Goal: Task Accomplishment & Management: Manage account settings

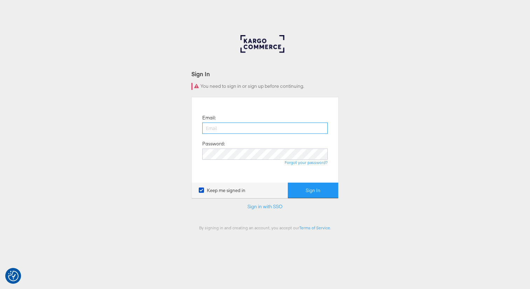
click at [219, 128] on input "email" at bounding box center [265, 127] width 126 height 11
paste input "https://masoninteractive.zoom.us/j/88192917998?pwd=16UH6y6WSgYC2jQgNOZLzGarYLQN…"
type input "https://masoninteractive.zoom.us/j/88192917998?pwd=16UH6y6WSgYC2jQgNOZLzGarYLQN…"
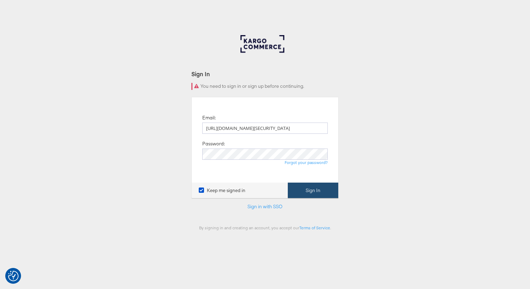
click at [313, 192] on button "Sign In" at bounding box center [313, 190] width 51 height 16
click at [374, 99] on div "Sign In You need to sign in or sign up before continuing. Email: https://masoni…" at bounding box center [265, 210] width 530 height 351
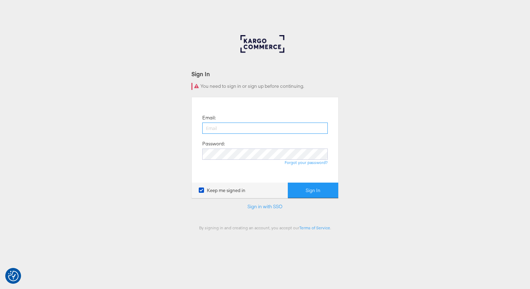
click at [215, 128] on input "email" at bounding box center [265, 127] width 126 height 11
paste input "a.padron@masoninteractive.com"
type input "a.padron@masoninteractive.com"
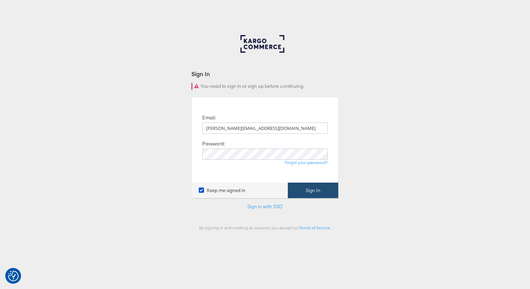
click at [303, 188] on button "Sign In" at bounding box center [313, 190] width 51 height 16
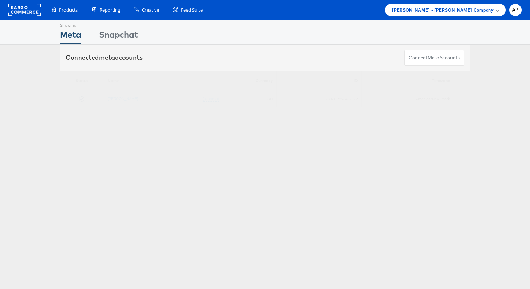
click at [319, 149] on div "Showing Meta Showing Snapchat Connected meta accounts Connect meta Accounts Ple…" at bounding box center [265, 195] width 530 height 351
click at [117, 99] on link "Alexis Bittar" at bounding box center [123, 98] width 31 height 5
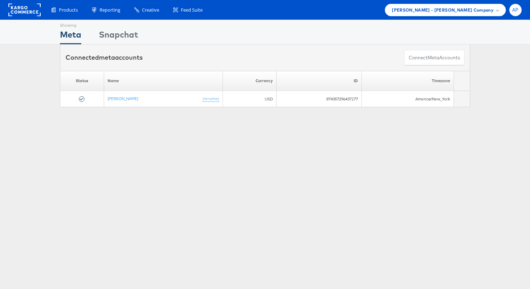
click at [519, 11] on span "AP" at bounding box center [516, 10] width 7 height 5
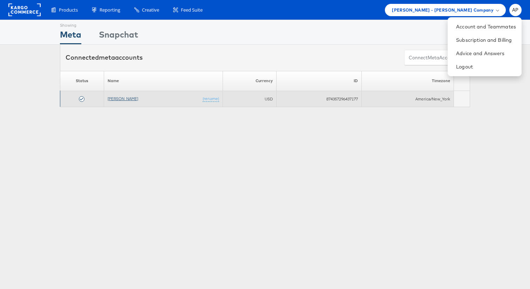
click at [123, 99] on link "Alexis Bittar" at bounding box center [123, 98] width 31 height 5
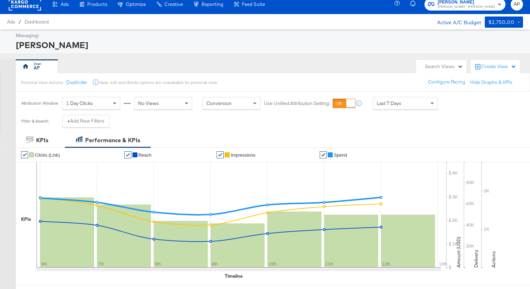
scroll to position [6, 0]
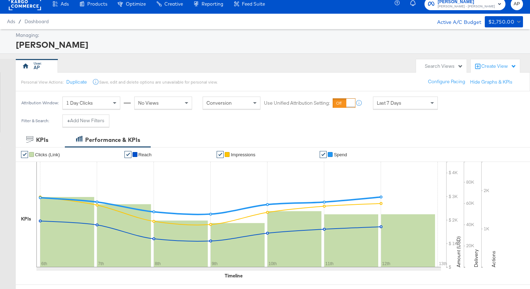
drag, startPoint x: 132, startPoint y: 36, endPoint x: 46, endPoint y: 1, distance: 92.3
click at [127, 35] on div "Managing:" at bounding box center [269, 35] width 506 height 7
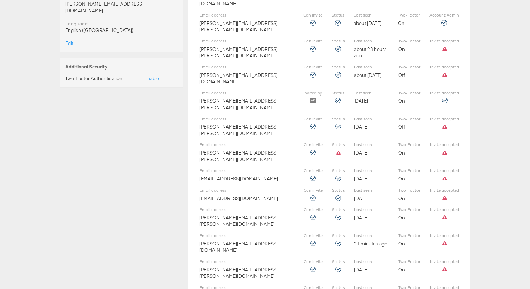
scroll to position [453, 0]
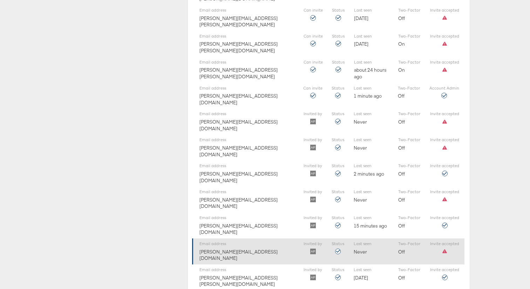
drag, startPoint x: 444, startPoint y: 148, endPoint x: 441, endPoint y: 148, distance: 3.9
click at [444, 248] on icon at bounding box center [445, 251] width 6 height 6
click at [337, 248] on icon at bounding box center [338, 251] width 6 height 6
click at [240, 241] on div "Email address v.eisenberg@masoninteractive.com" at bounding box center [247, 251] width 95 height 20
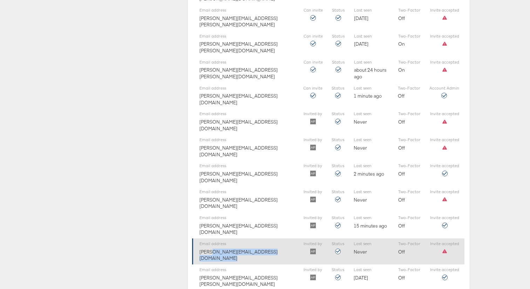
click at [240, 241] on div "Email address v.eisenberg@masoninteractive.com" at bounding box center [247, 251] width 95 height 20
copy div "[PERSON_NAME][EMAIL_ADDRESS][DOMAIN_NAME]"
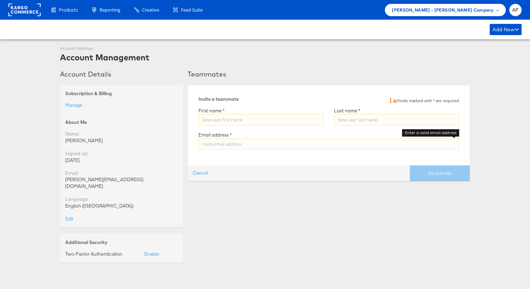
click at [226, 145] on input "Enter a valid email address" at bounding box center [329, 143] width 261 height 11
paste input "[PERSON_NAME][EMAIL_ADDRESS][DOMAIN_NAME]"
type input "[PERSON_NAME][EMAIL_ADDRESS][DOMAIN_NAME]"
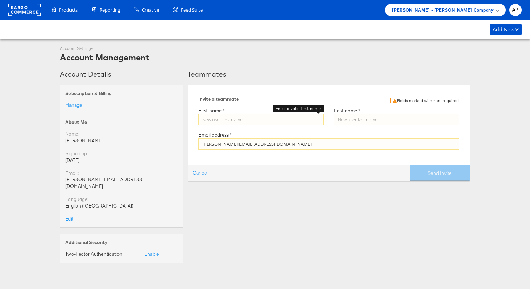
click at [226, 121] on input "Enter a valid first name" at bounding box center [261, 119] width 125 height 11
type input "Viv"
click at [354, 121] on input "Enter a valid last name" at bounding box center [396, 119] width 125 height 11
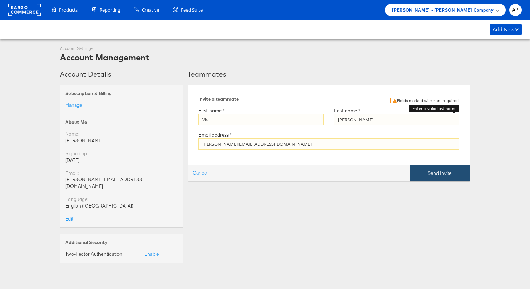
type input "Eisenberg"
click at [453, 176] on button "Send Invite" at bounding box center [440, 173] width 60 height 16
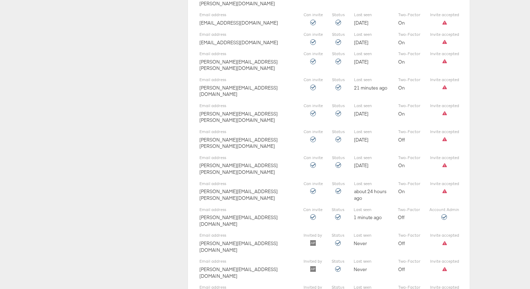
scroll to position [453, 0]
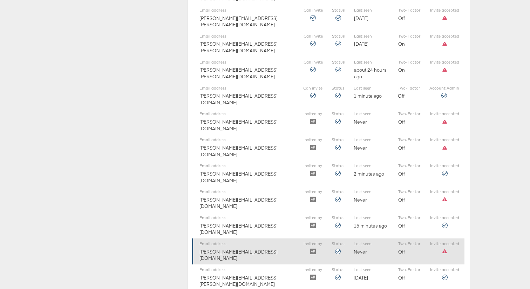
click at [440, 241] on div "Invite accepted" at bounding box center [444, 247] width 29 height 13
click at [445, 248] on icon at bounding box center [445, 251] width 6 height 6
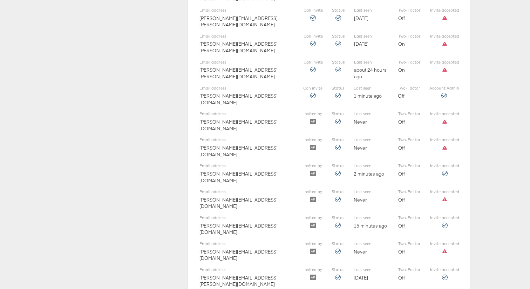
click at [180, 146] on div "Account Details Subscription & Billing Manage About Me Name: Adrian Padron Sign…" at bounding box center [121, 17] width 123 height 801
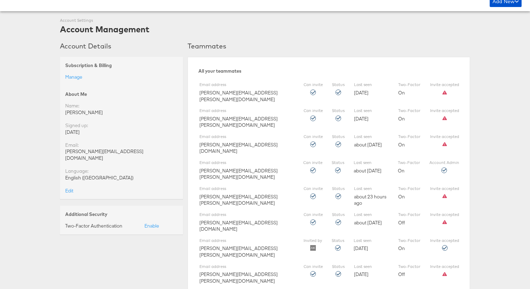
scroll to position [0, 0]
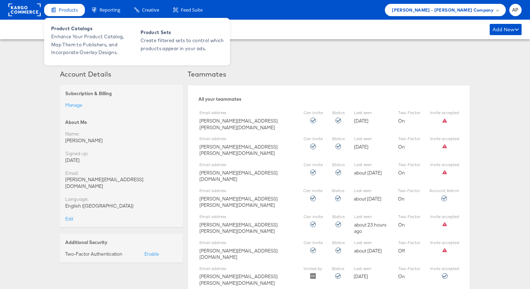
click at [70, 8] on span "Products" at bounding box center [68, 10] width 19 height 7
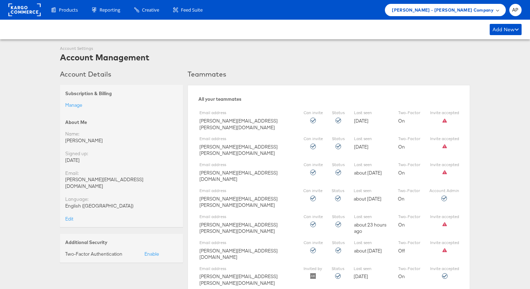
click at [436, 11] on span "[PERSON_NAME] - [PERSON_NAME] Company" at bounding box center [443, 9] width 102 height 7
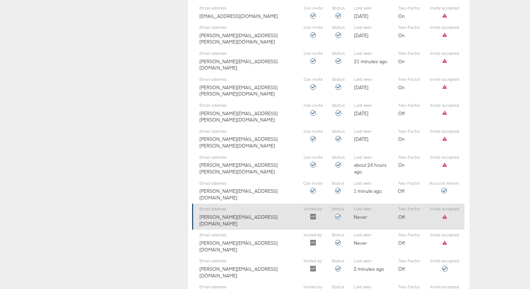
scroll to position [355, 0]
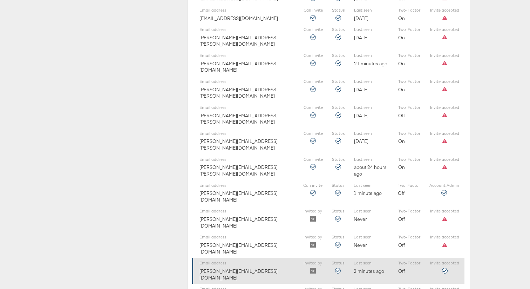
click at [235, 260] on div "Email address h.thie@masoninteractive.com" at bounding box center [247, 270] width 95 height 20
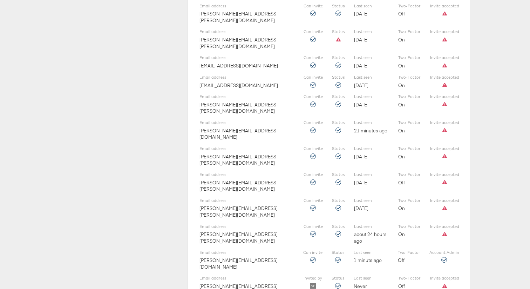
scroll to position [0, 0]
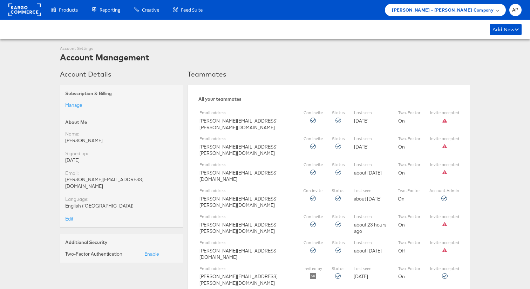
click at [470, 10] on span "[PERSON_NAME] - [PERSON_NAME] Company" at bounding box center [443, 9] width 102 height 7
click at [241, 25] on div "Add New Add New Teammate" at bounding box center [265, 30] width 530 height 20
click at [494, 10] on div "[PERSON_NAME] - [PERSON_NAME] Company" at bounding box center [445, 9] width 107 height 7
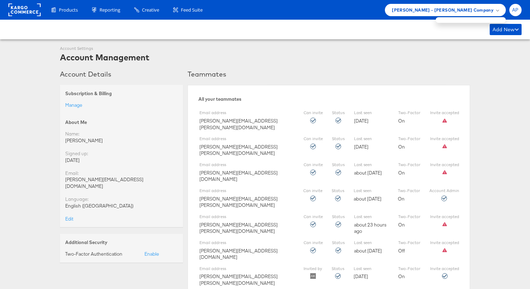
click at [516, 9] on span "AP" at bounding box center [516, 10] width 7 height 5
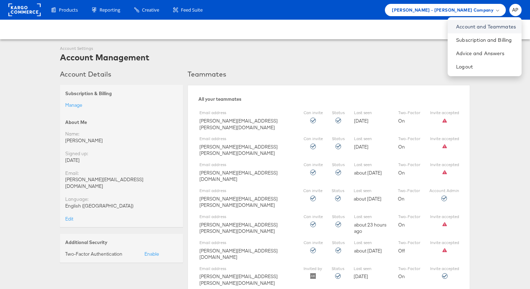
click at [474, 25] on link "Account and Teammates" at bounding box center [486, 26] width 60 height 7
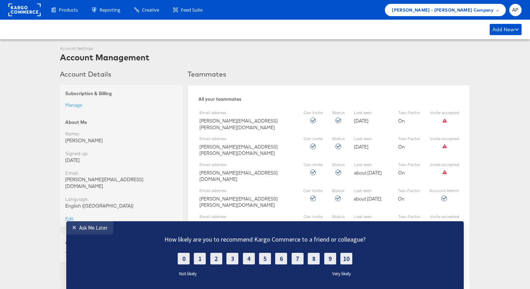
click at [22, 12] on rect at bounding box center [24, 10] width 32 height 13
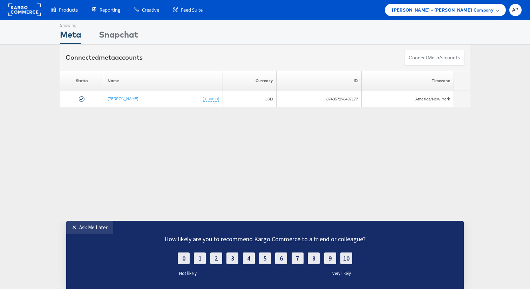
click at [480, 9] on span "[PERSON_NAME] - [PERSON_NAME] Company" at bounding box center [443, 9] width 102 height 7
click at [460, 19] on div at bounding box center [471, 20] width 70 height 6
click at [455, 19] on div at bounding box center [471, 20] width 70 height 6
click at [72, 226] on div "✕" at bounding box center [75, 226] width 7 height 7
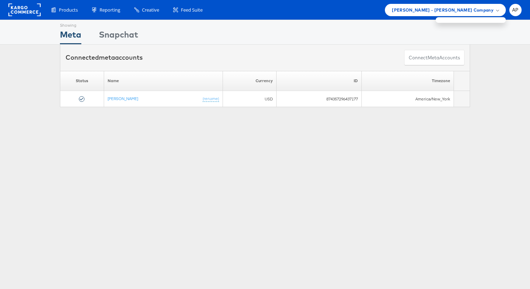
click at [161, 186] on div "Showing Meta Showing Snapchat Connected meta accounts Connect meta Accounts Ple…" at bounding box center [265, 195] width 530 height 351
click at [519, 8] on span "AP" at bounding box center [516, 10] width 7 height 5
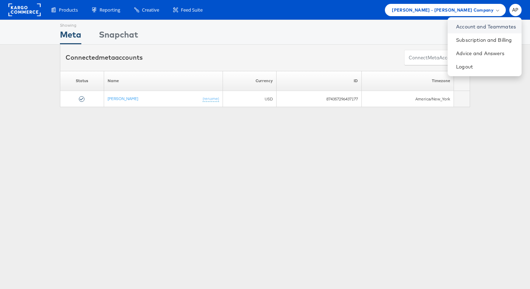
click at [476, 25] on link "Account and Teammates" at bounding box center [486, 26] width 60 height 7
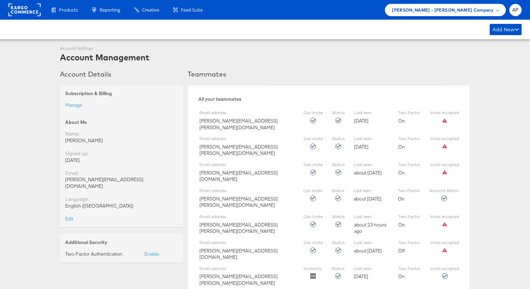
click at [71, 49] on div "Account Settings" at bounding box center [104, 49] width 89 height 6
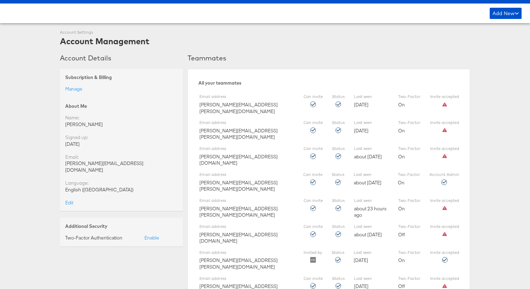
scroll to position [391, 0]
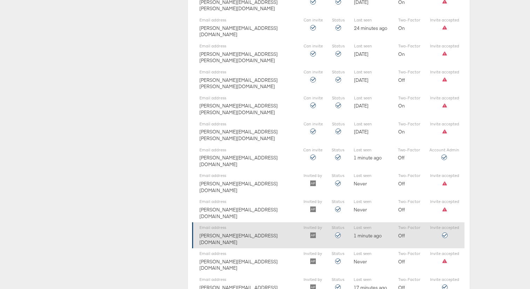
click at [222, 225] on label "Email address" at bounding box center [247, 228] width 95 height 6
click at [232, 225] on div "Email address h.thie@masoninteractive.com" at bounding box center [247, 235] width 95 height 20
click at [428, 222] on div "Email address h.thie@masoninteractive.com Invited by Status Last seen 1 minute …" at bounding box center [328, 235] width 273 height 26
click at [313, 232] on img at bounding box center [313, 235] width 6 height 6
click at [334, 232] on div at bounding box center [338, 235] width 13 height 6
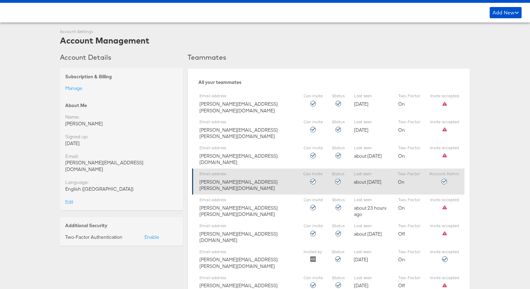
scroll to position [0, 0]
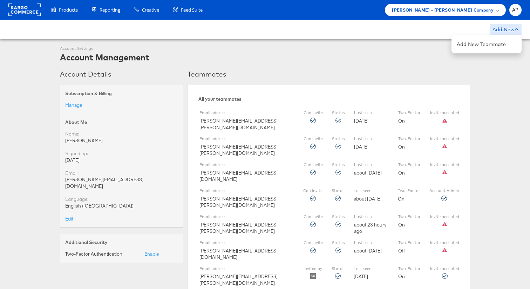
click at [509, 27] on div "Add New" at bounding box center [506, 29] width 32 height 11
click at [381, 58] on div "Account Settings Account Management" at bounding box center [265, 55] width 410 height 18
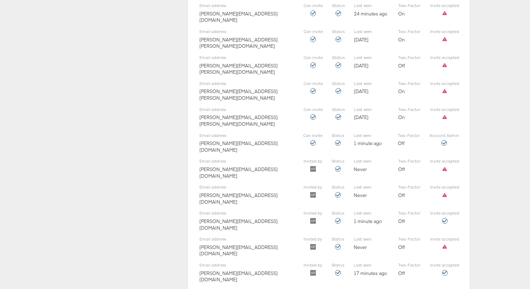
scroll to position [406, 0]
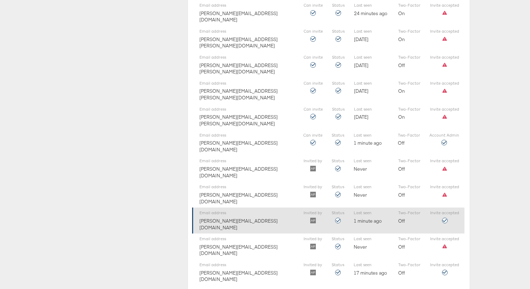
click at [238, 210] on label "Email address" at bounding box center [247, 213] width 95 height 6
click at [337, 218] on icon at bounding box center [338, 221] width 6 height 6
click at [308, 210] on div "Invited by" at bounding box center [313, 216] width 19 height 13
click at [425, 207] on div "Email address h.thie@masoninteractive.com Invited by Status Last seen 1 minute …" at bounding box center [328, 220] width 273 height 26
click at [454, 210] on div "Invite accepted" at bounding box center [444, 216] width 29 height 13
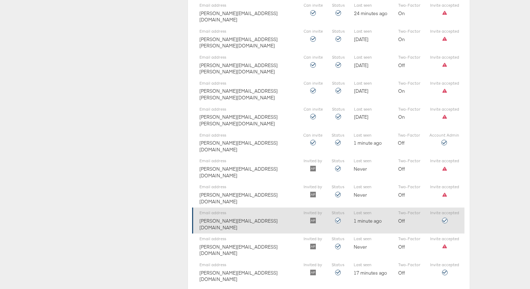
click at [398, 207] on div "Email address h.thie@masoninteractive.com Invited by Status Last seen 1 minute …" at bounding box center [328, 220] width 273 height 26
click at [363, 210] on div "Last seen 1 minute ago" at bounding box center [371, 217] width 35 height 14
click at [362, 210] on div "Last seen 1 minute ago" at bounding box center [371, 217] width 35 height 14
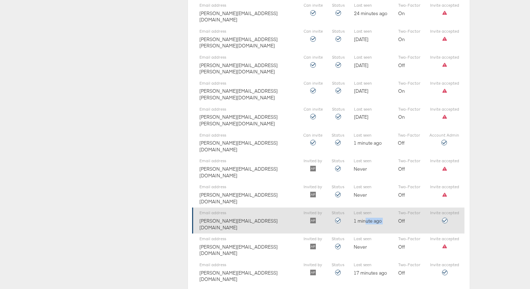
click at [362, 210] on div "Last seen 1 minute ago" at bounding box center [371, 217] width 35 height 14
click at [276, 210] on div "Email address h.thie@masoninteractive.com" at bounding box center [247, 220] width 95 height 20
click at [229, 210] on div "Email address h.thie@masoninteractive.com" at bounding box center [247, 220] width 95 height 20
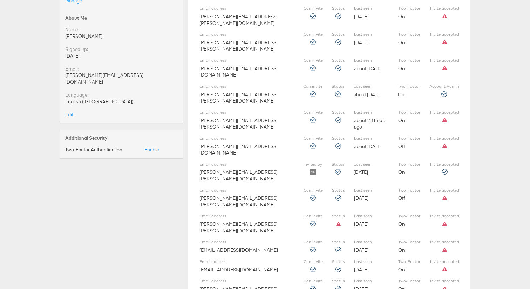
scroll to position [0, 0]
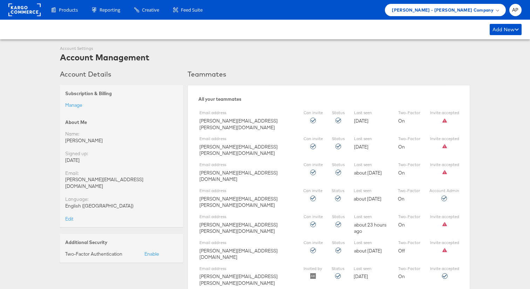
click at [77, 49] on div "Account Settings" at bounding box center [104, 49] width 89 height 6
click at [75, 158] on div "[DATE]" at bounding box center [121, 160] width 113 height 7
click at [489, 9] on span "[PERSON_NAME] - [PERSON_NAME] Company" at bounding box center [443, 9] width 102 height 7
click at [461, 9] on span "[PERSON_NAME] - [PERSON_NAME] Company" at bounding box center [443, 9] width 102 height 7
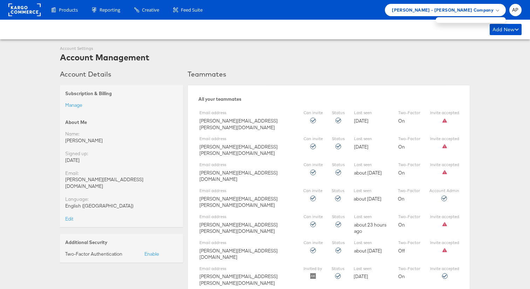
click at [283, 30] on div "Add New Add New Teammate" at bounding box center [265, 30] width 530 height 20
click at [22, 11] on rect at bounding box center [24, 10] width 32 height 13
